Goal: Task Accomplishment & Management: Manage account settings

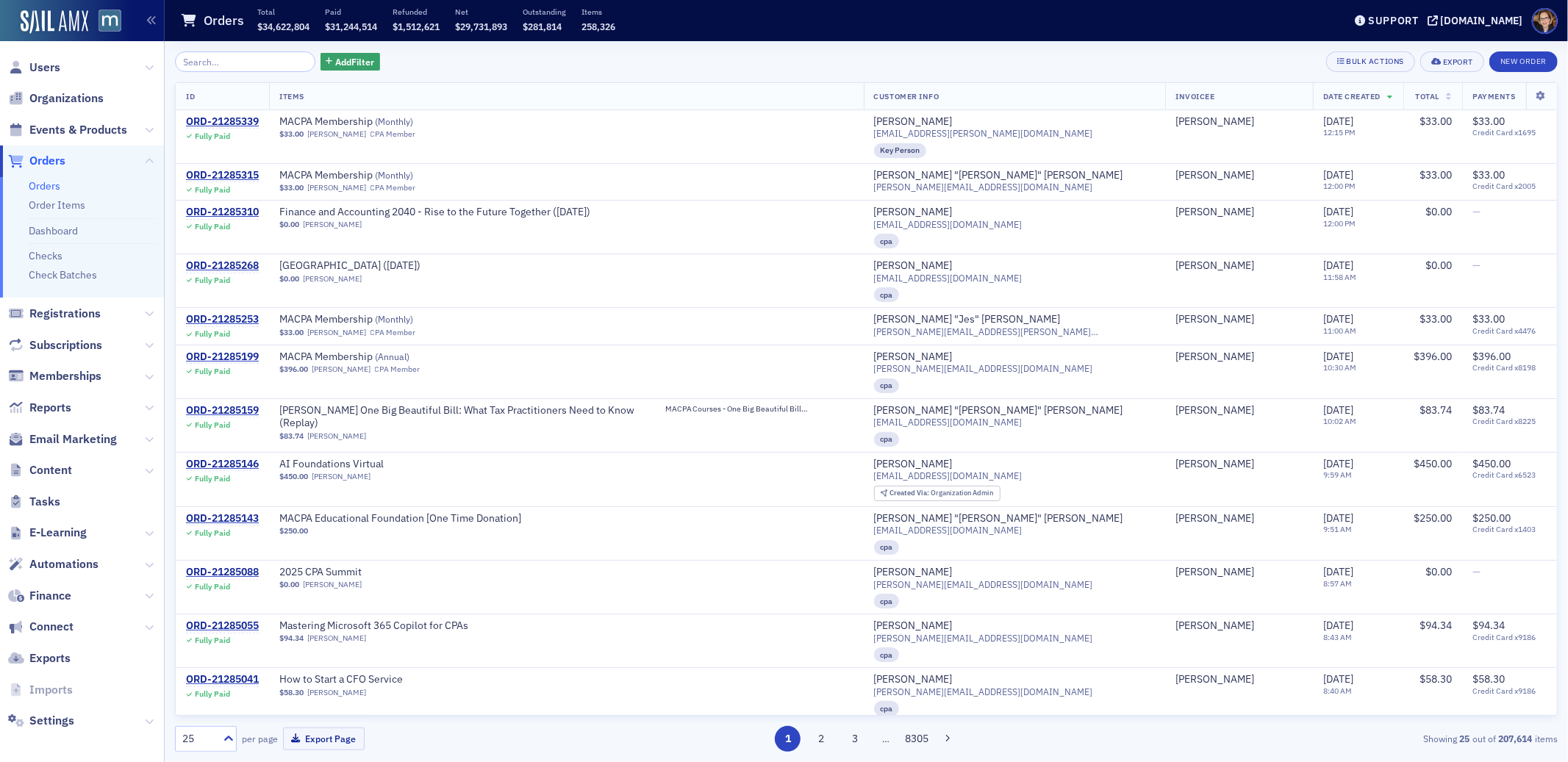
click at [44, 159] on span "Orders" at bounding box center [47, 161] width 36 height 16
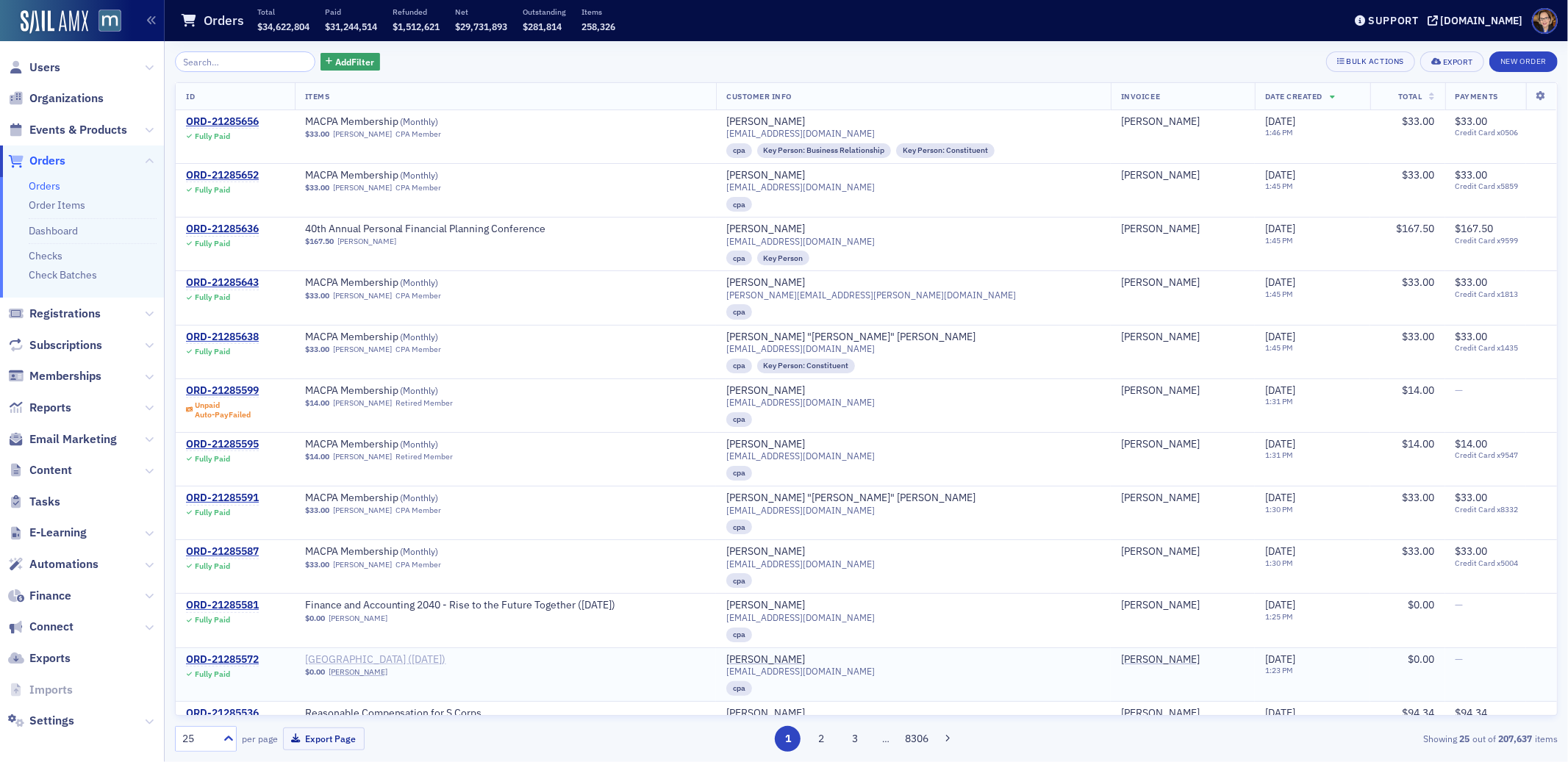
click at [452, 659] on span "[GEOGRAPHIC_DATA] ([DATE])" at bounding box center [398, 660] width 186 height 13
click at [52, 159] on span "Orders" at bounding box center [47, 161] width 36 height 16
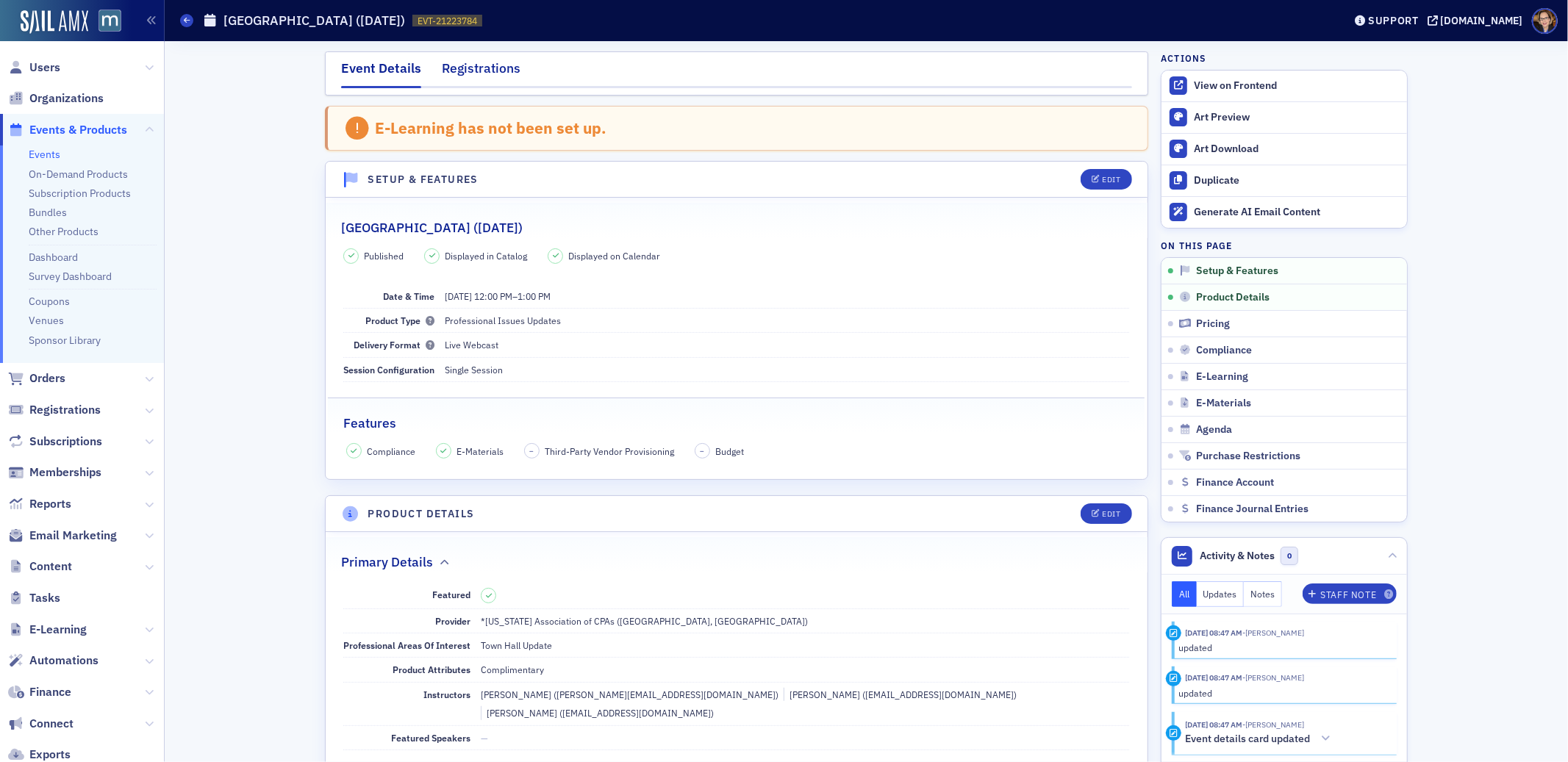
click at [482, 66] on div "Registrations" at bounding box center [481, 72] width 79 height 27
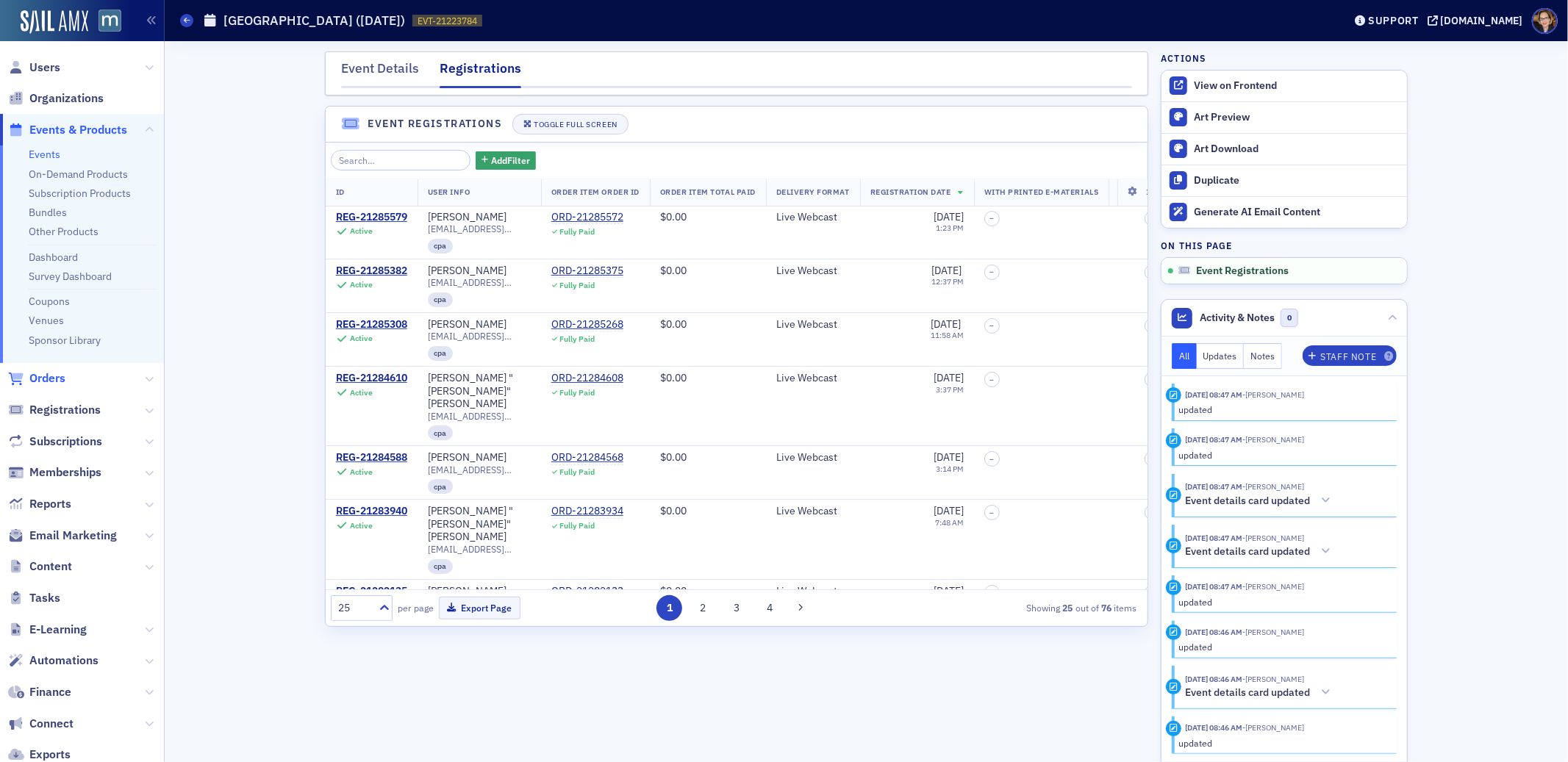
click at [52, 380] on span "Orders" at bounding box center [47, 378] width 36 height 16
